Goal: Find contact information: Find contact information

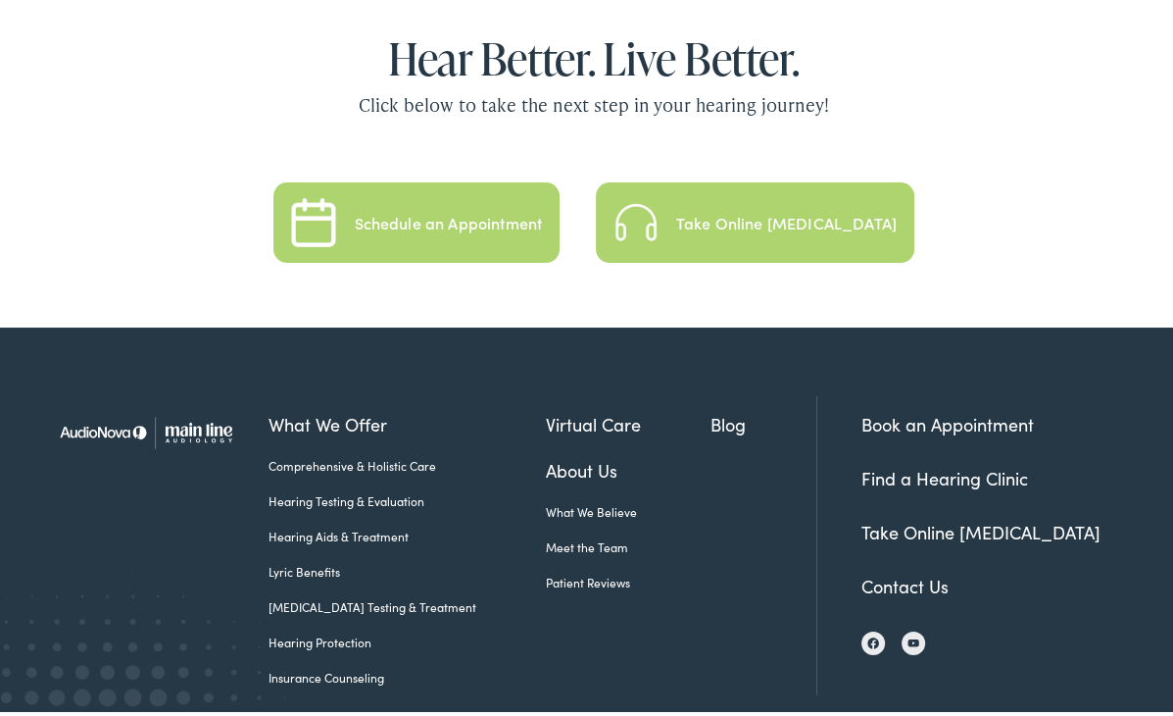
scroll to position [4185, 0]
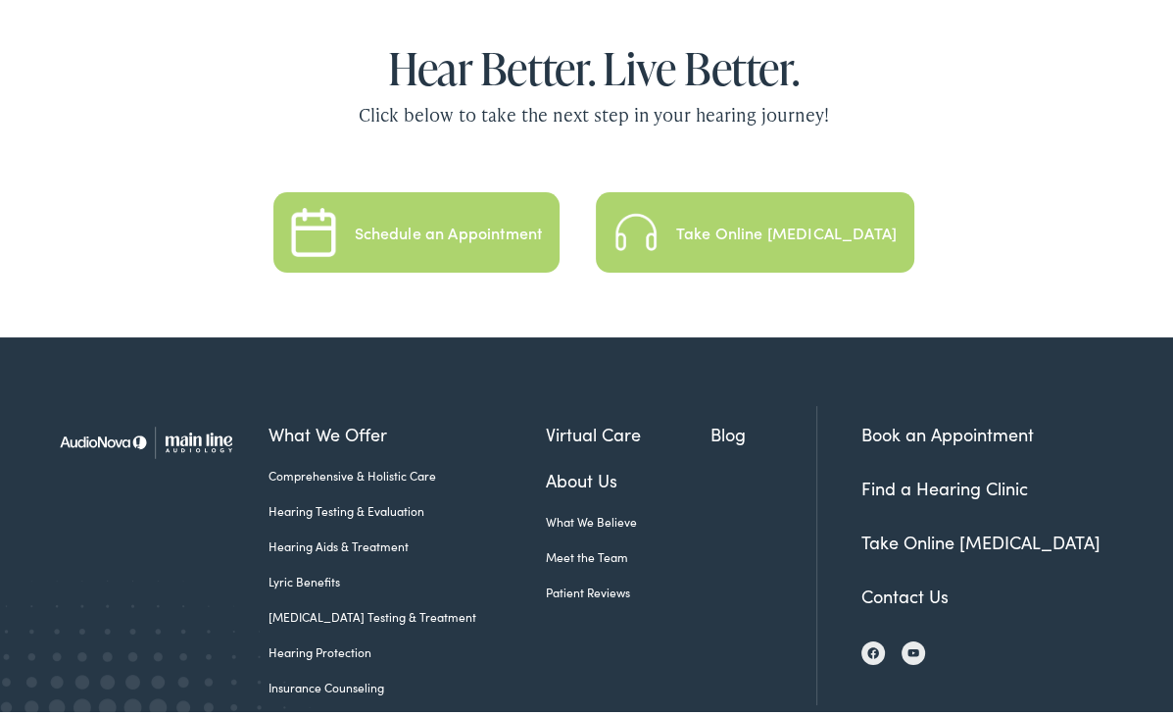
click at [906, 578] on link "Contact Us" at bounding box center [905, 590] width 87 height 25
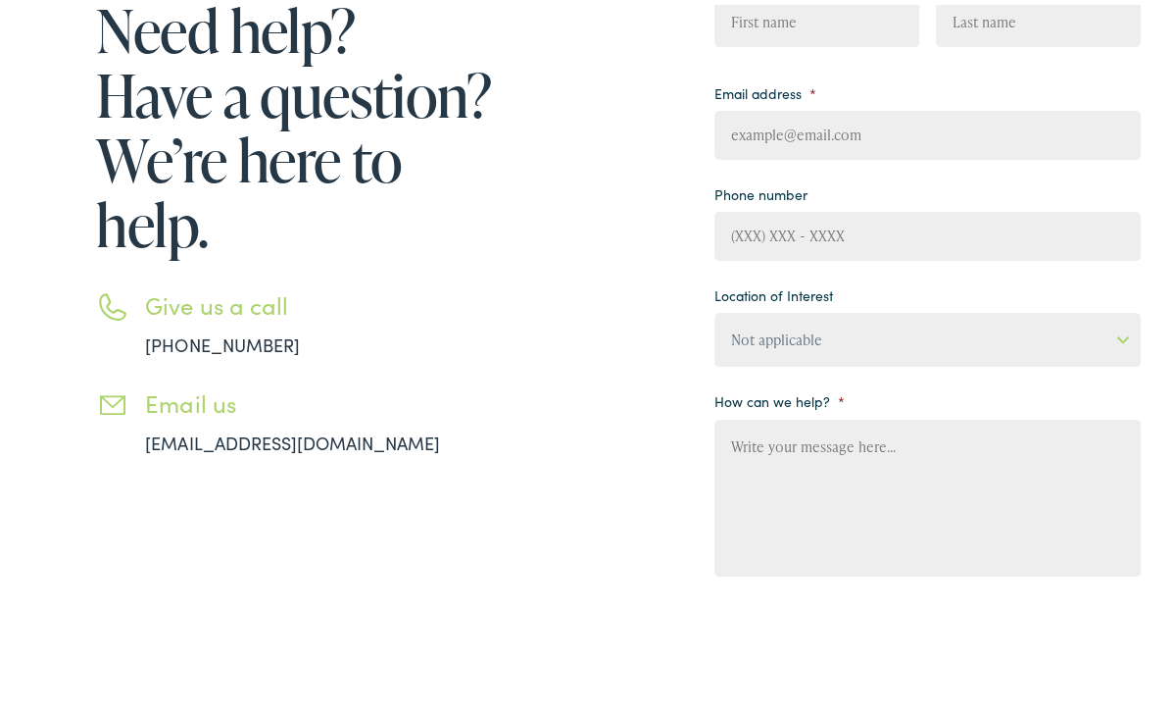
scroll to position [392, 0]
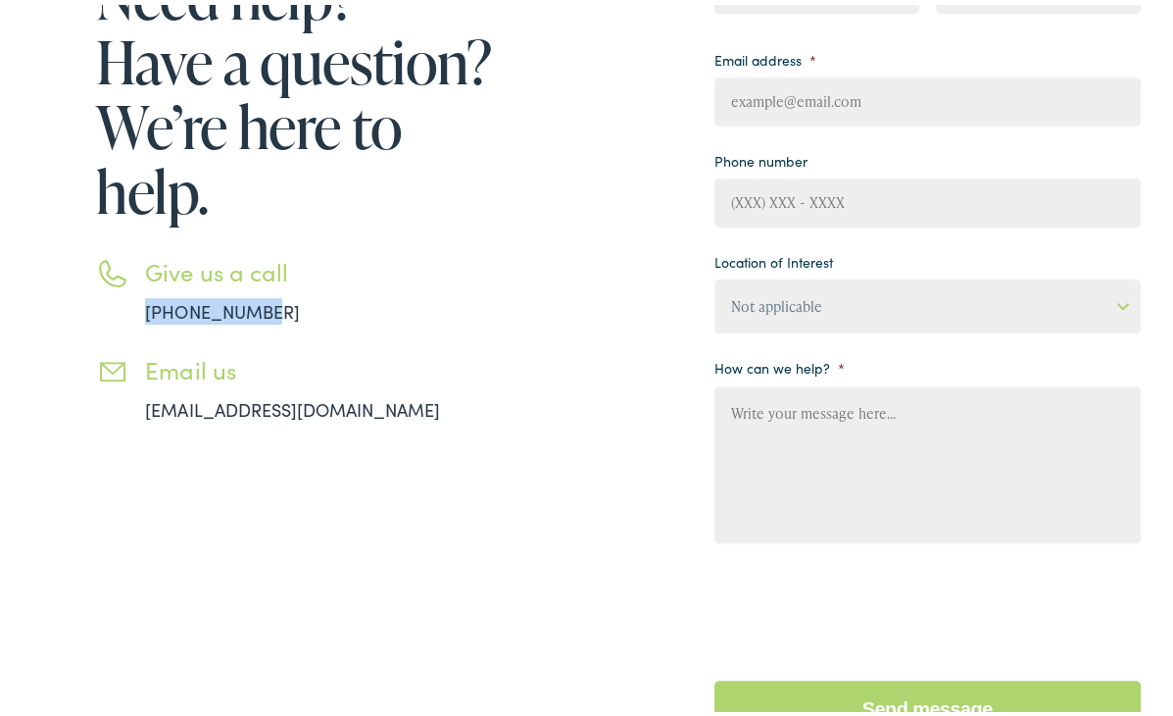
drag, startPoint x: 267, startPoint y: 307, endPoint x: 141, endPoint y: 303, distance: 125.5
click at [141, 303] on li "Give us a call 888-480-2052" at bounding box center [297, 286] width 402 height 67
copy link "888-480-2052"
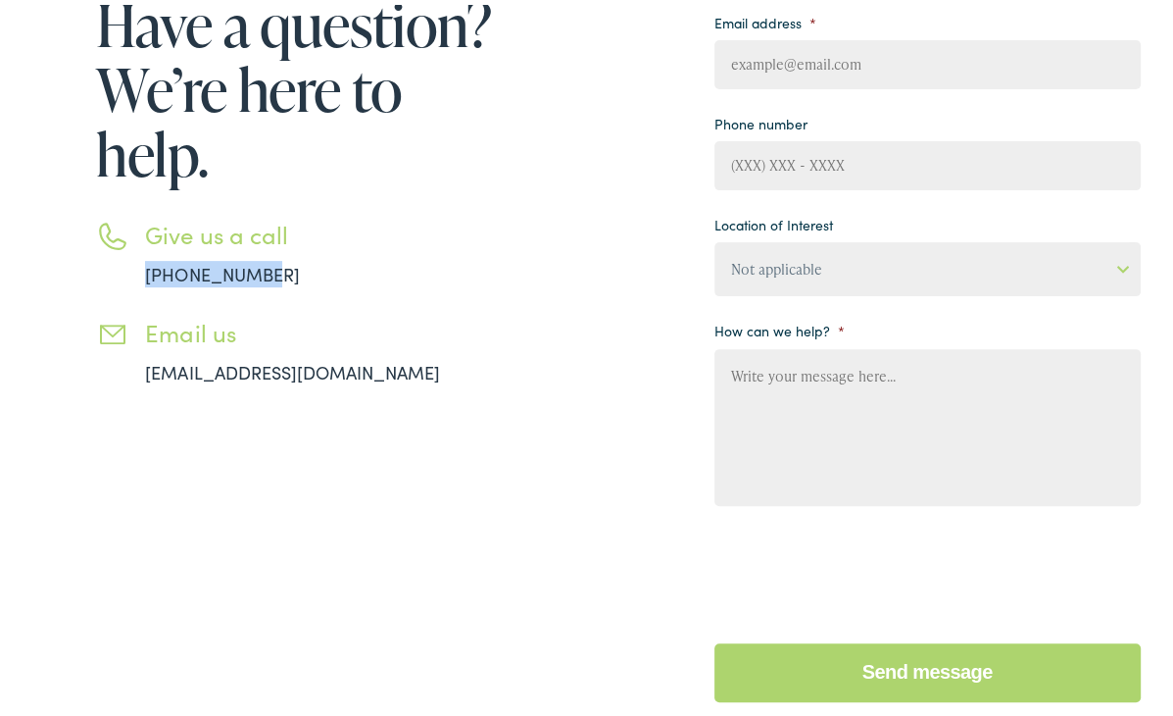
scroll to position [233, 0]
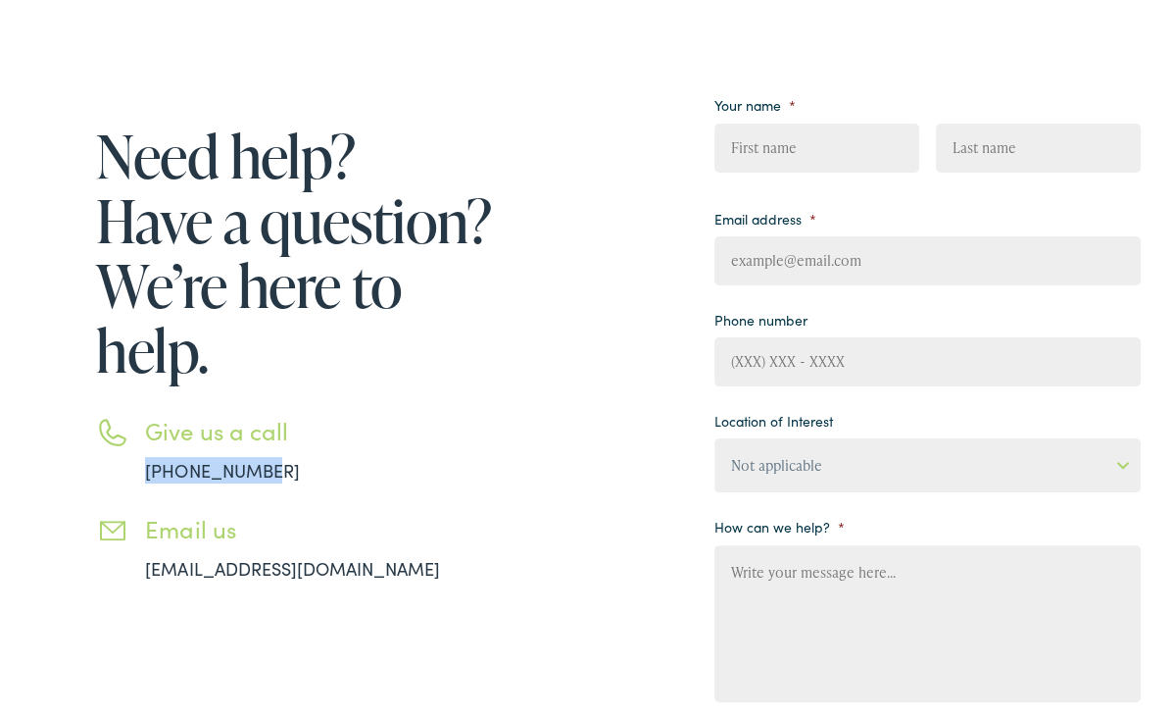
copy link "888-480-2052"
